Goal: Task Accomplishment & Management: Manage account settings

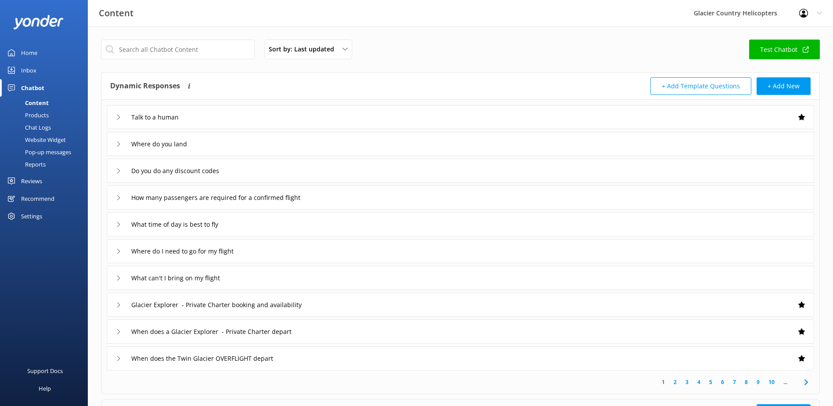
click at [32, 53] on div "Home" at bounding box center [29, 53] width 16 height 18
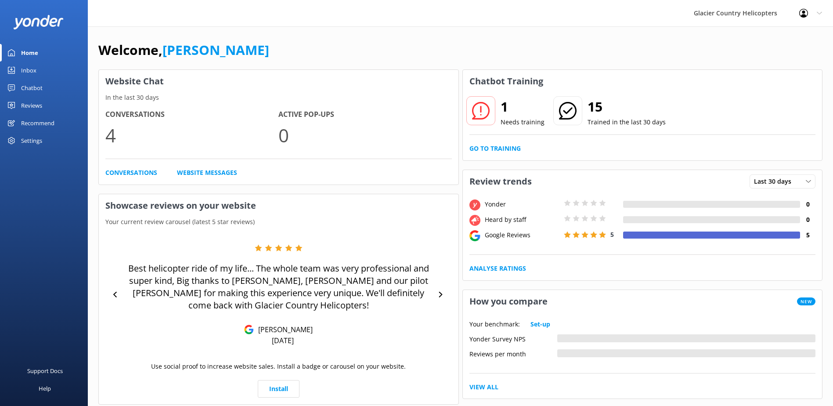
click at [43, 74] on link "Inbox" at bounding box center [44, 70] width 88 height 18
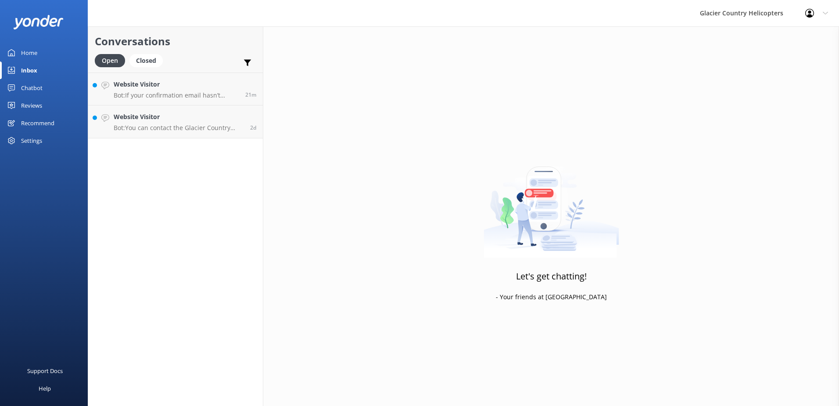
click at [42, 86] on div "Chatbot" at bounding box center [32, 88] width 22 height 18
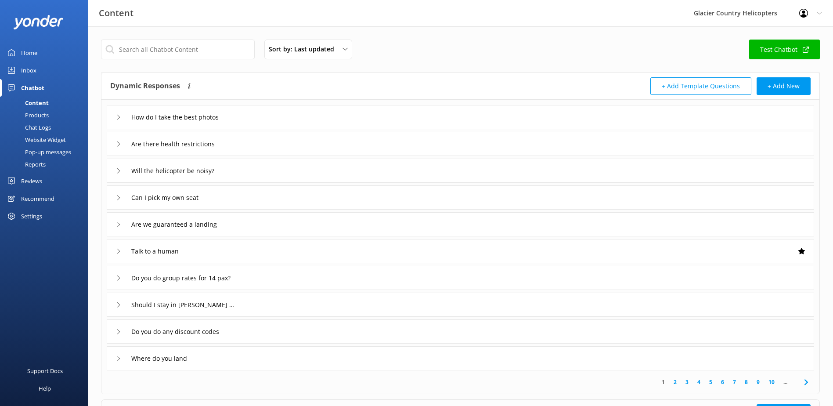
click at [42, 178] on div "Reviews" at bounding box center [31, 181] width 21 height 18
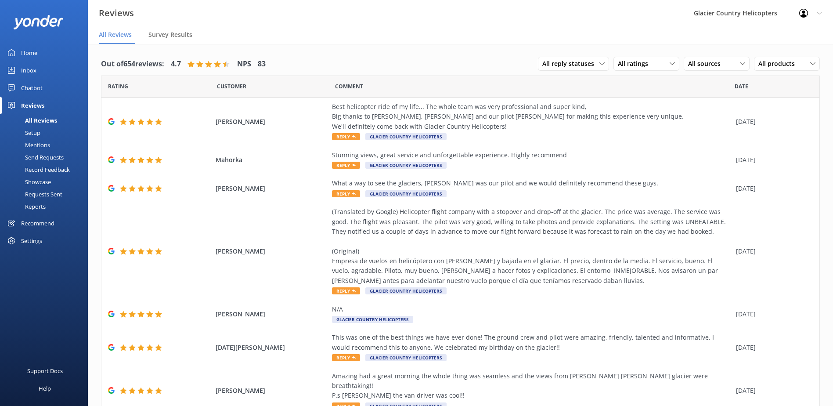
click at [32, 53] on div "Home" at bounding box center [29, 53] width 16 height 18
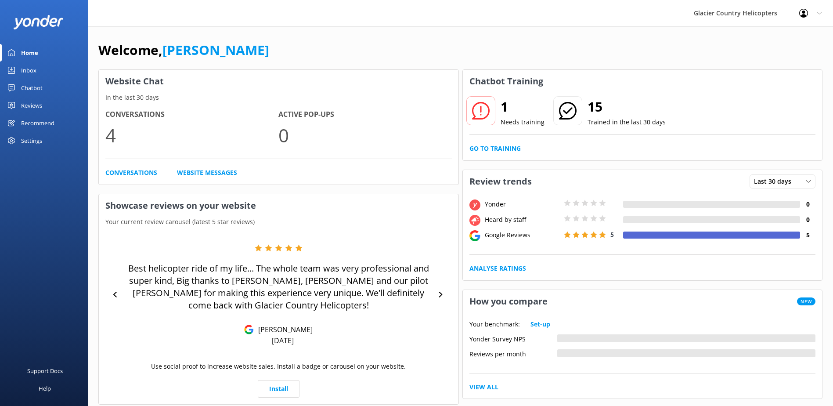
click at [34, 85] on div "Chatbot" at bounding box center [32, 88] width 22 height 18
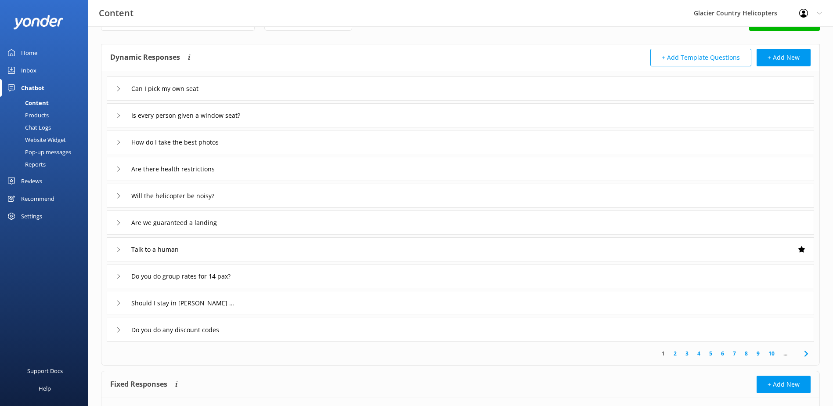
scroll to position [44, 0]
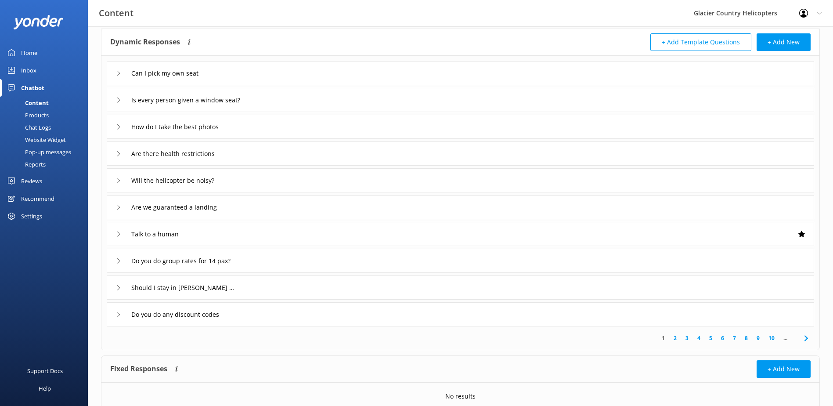
click at [37, 86] on div "Chatbot" at bounding box center [32, 88] width 23 height 18
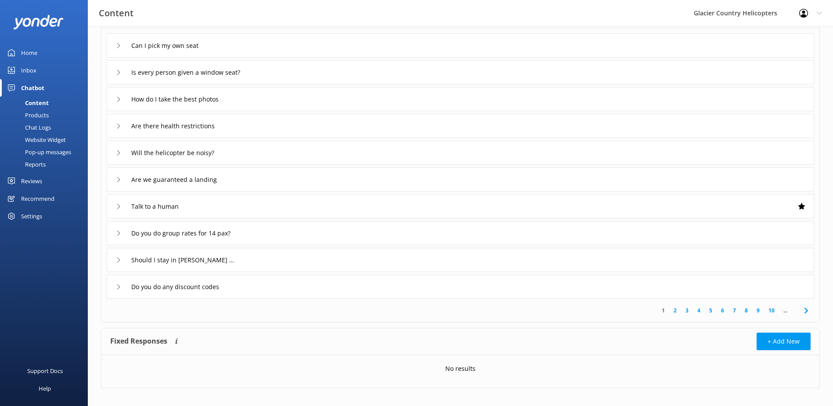
scroll to position [80, 0]
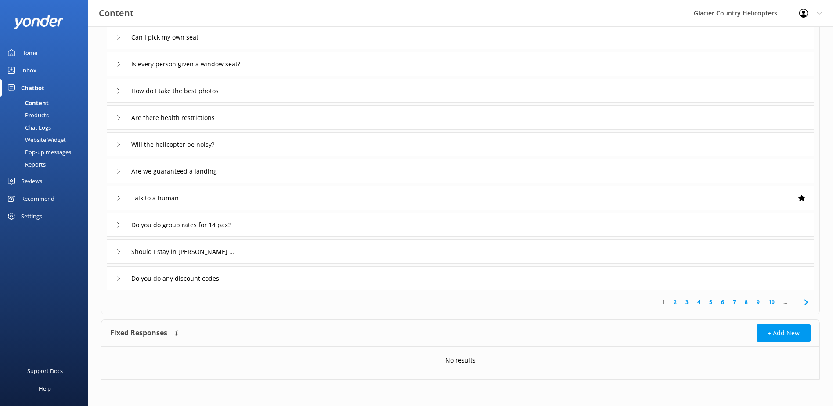
click at [31, 103] on div "Content" at bounding box center [26, 103] width 43 height 12
click at [33, 114] on div "Products" at bounding box center [26, 115] width 43 height 12
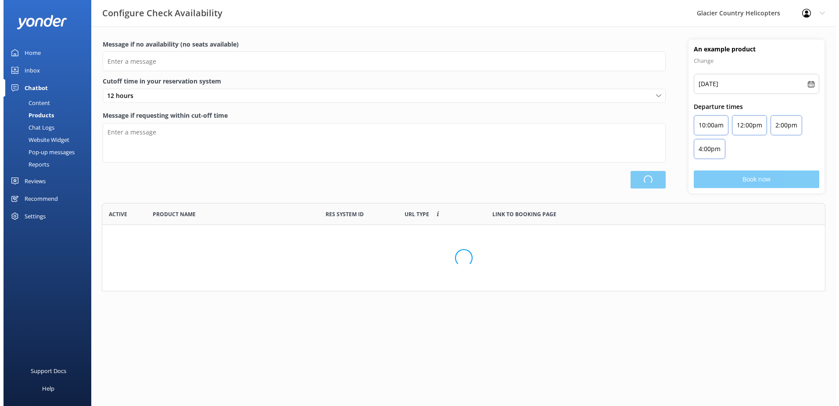
scroll to position [257, 716]
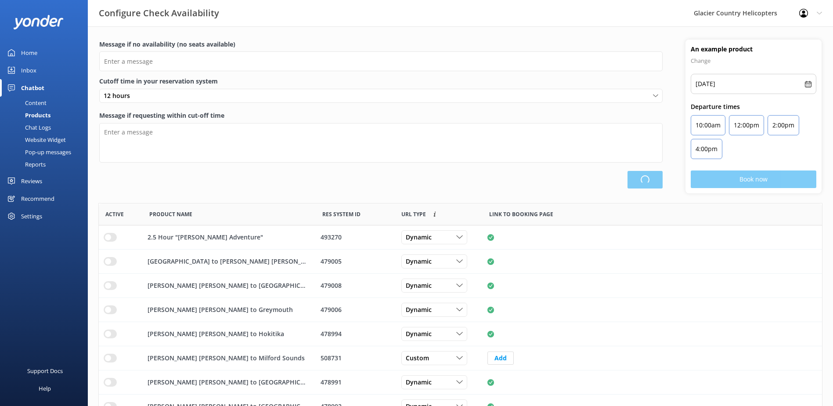
type input "There are no seats available, please check an alternative day"
type textarea "Our online booking system closes {hours} prior to departure. Please contact us …"
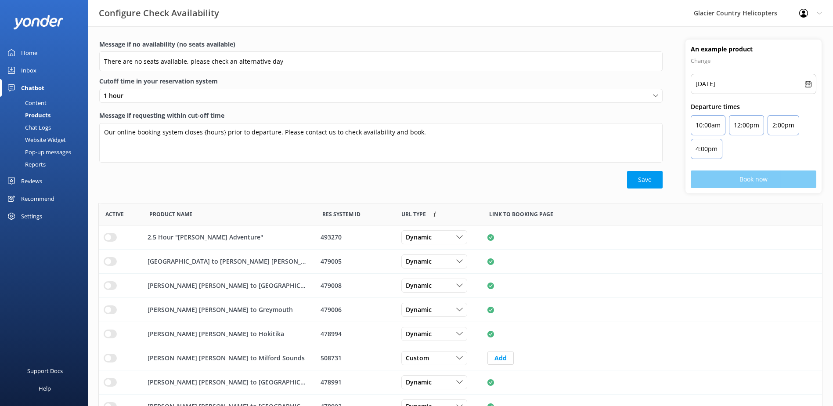
click at [22, 50] on div "Home" at bounding box center [29, 53] width 16 height 18
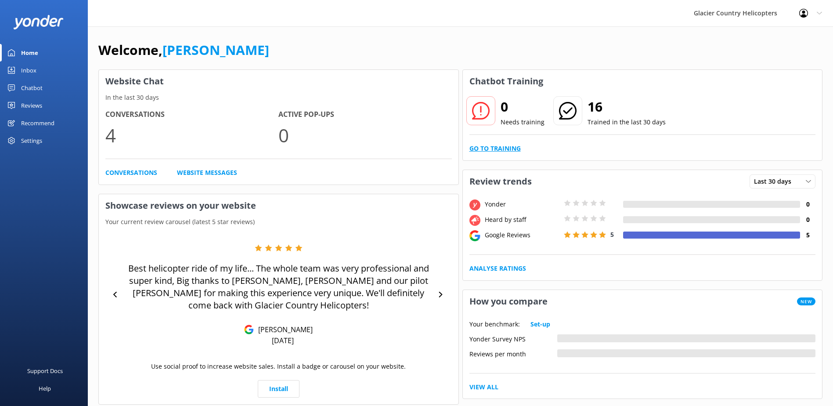
click at [503, 151] on link "Go to Training" at bounding box center [494, 149] width 51 height 10
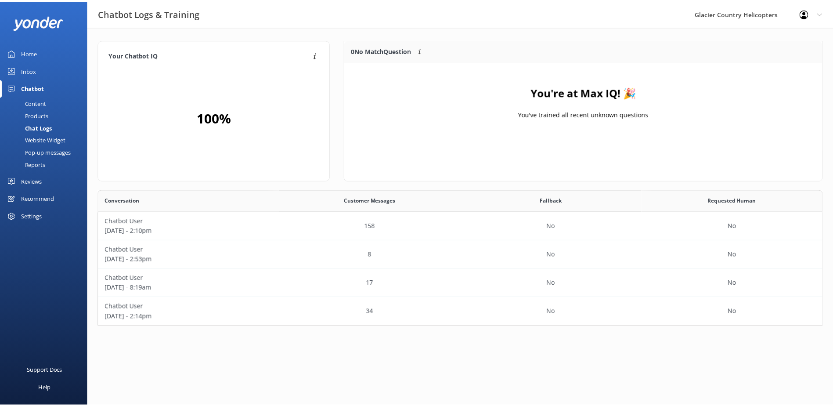
scroll to position [130, 724]
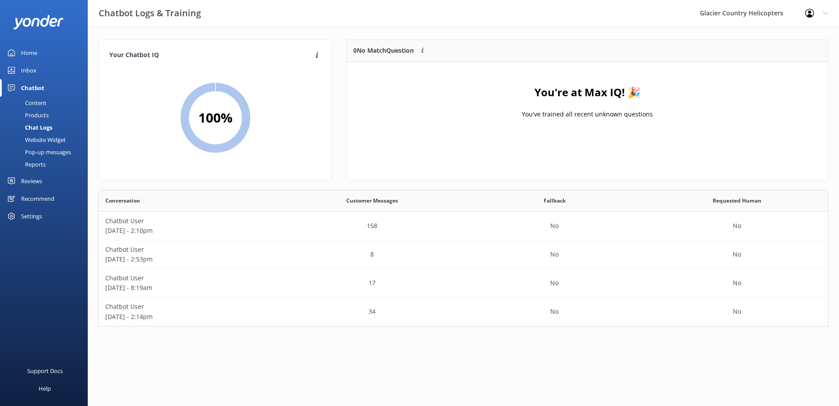
click at [34, 101] on div "Content" at bounding box center [25, 103] width 41 height 12
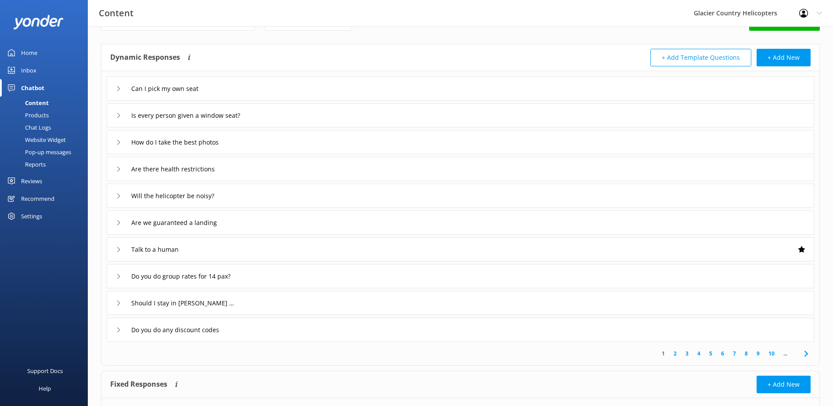
scroll to position [44, 0]
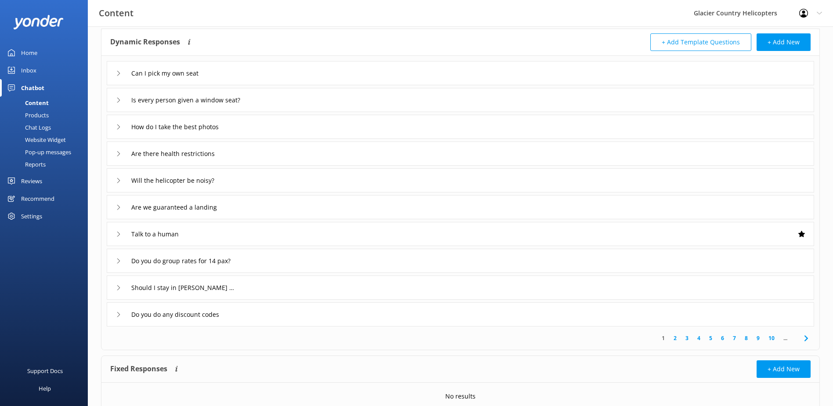
click at [120, 263] on icon at bounding box center [118, 260] width 5 height 5
